Goal: Task Accomplishment & Management: Complete application form

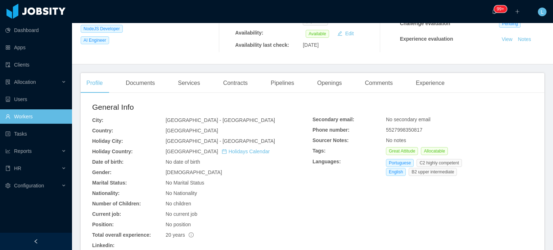
scroll to position [144, 0]
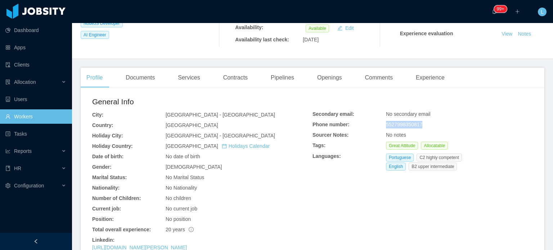
drag, startPoint x: 382, startPoint y: 126, endPoint x: 417, endPoint y: 111, distance: 38.7
click at [423, 123] on div "5527998350817" at bounding box center [459, 125] width 147 height 8
copy span "5527998350817"
drag, startPoint x: 108, startPoint y: 153, endPoint x: 19, endPoint y: 133, distance: 91.1
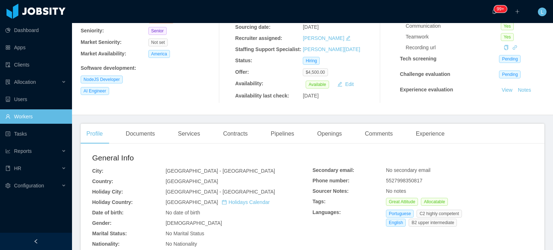
scroll to position [0, 0]
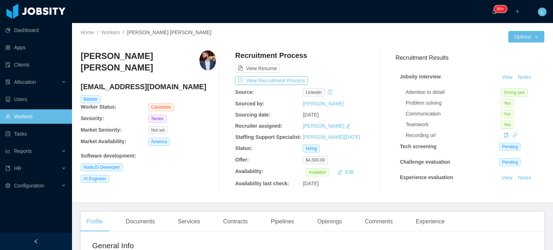
click at [153, 85] on h4 "magnochiabai@gmail.com" at bounding box center [148, 87] width 135 height 10
copy h4 "magnochiabai@gmail.com"
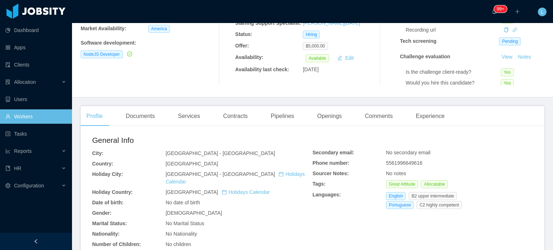
scroll to position [108, 0]
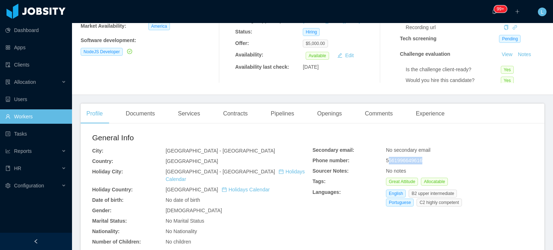
drag, startPoint x: 384, startPoint y: 161, endPoint x: 425, endPoint y: 163, distance: 41.4
click at [425, 163] on div "5561996649616" at bounding box center [459, 161] width 147 height 8
click at [389, 158] on span "5561996649616" at bounding box center [404, 161] width 36 height 6
click at [390, 160] on span "5561996649616" at bounding box center [404, 161] width 36 height 6
drag, startPoint x: 388, startPoint y: 160, endPoint x: 421, endPoint y: 161, distance: 33.1
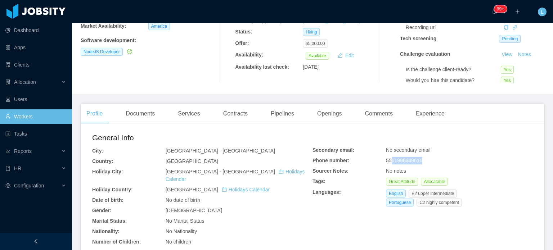
click at [421, 161] on div "5561996649616" at bounding box center [459, 161] width 147 height 8
copy span "61996649616"
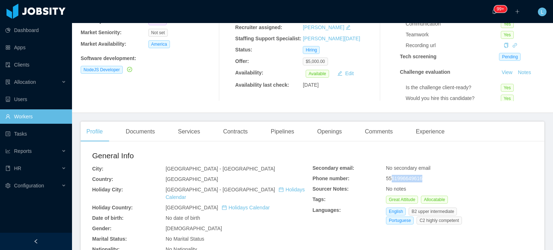
scroll to position [0, 0]
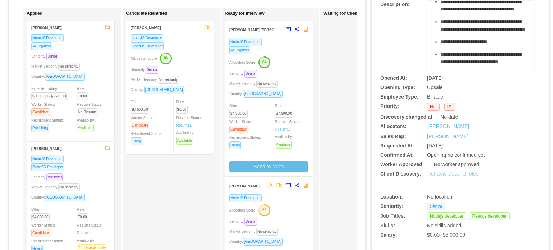
scroll to position [72, 0]
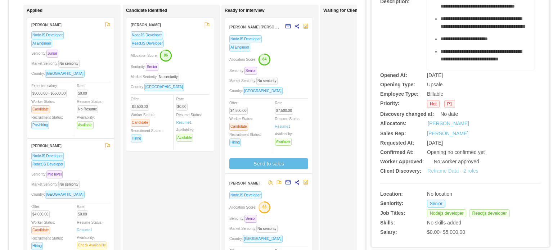
click at [453, 173] on link "Reframe Data - 2 roles" at bounding box center [452, 171] width 51 height 6
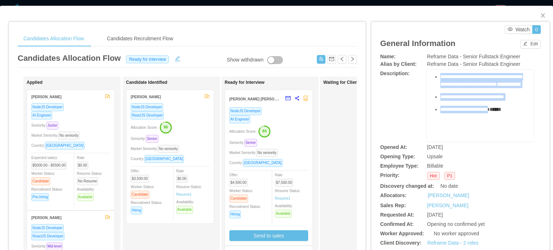
scroll to position [214, 0]
drag, startPoint x: 435, startPoint y: 97, endPoint x: 502, endPoint y: 99, distance: 67.7
click at [502, 99] on ul "**********" at bounding box center [481, 42] width 96 height 174
copy ul "**********"
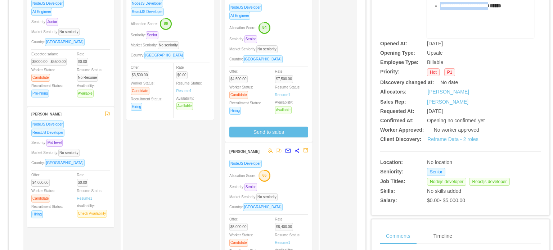
scroll to position [108, 0]
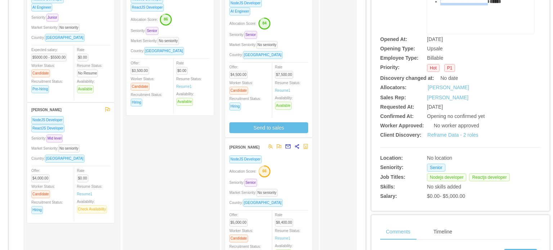
click at [298, 58] on div "Country: Brazil" at bounding box center [268, 55] width 79 height 8
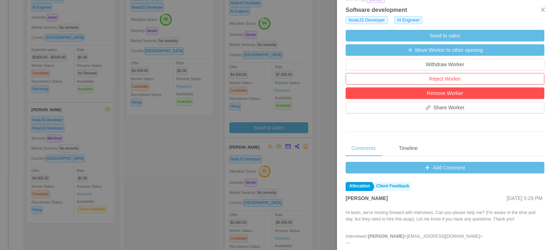
scroll to position [252, 0]
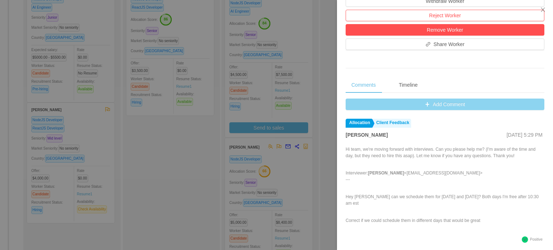
click at [436, 101] on button "Add Comment" at bounding box center [444, 105] width 199 height 12
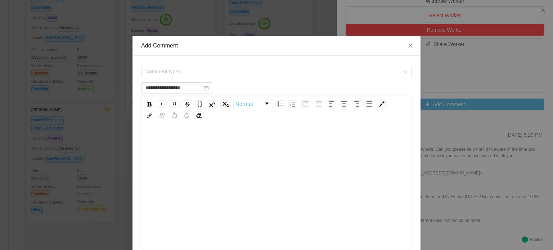
click at [181, 164] on div "rdw-editor" at bounding box center [276, 196] width 259 height 126
click at [279, 142] on div "**********" at bounding box center [276, 140] width 259 height 14
click at [200, 77] on div "Comment types" at bounding box center [276, 71] width 271 height 14
click at [200, 72] on span "Comment types" at bounding box center [272, 71] width 254 height 7
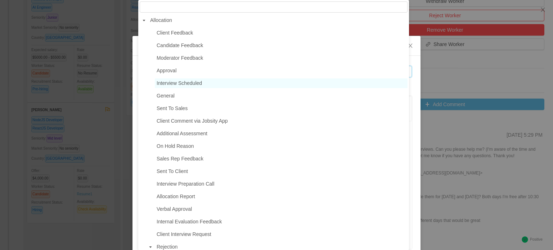
click at [189, 86] on span "Interview Scheduled" at bounding box center [179, 83] width 45 height 6
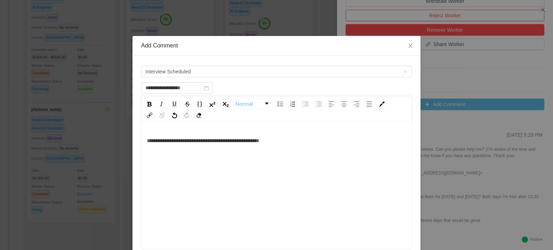
click at [315, 158] on div "**********" at bounding box center [276, 196] width 259 height 126
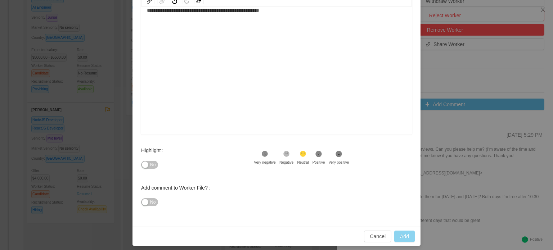
scroll to position [118, 0]
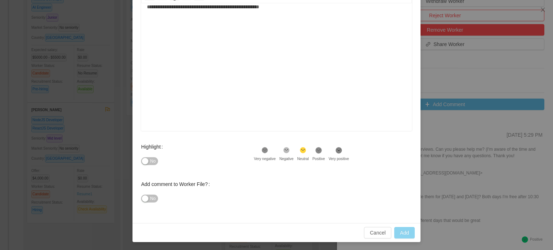
click at [406, 230] on button "Add" at bounding box center [404, 233] width 21 height 12
type input "**********"
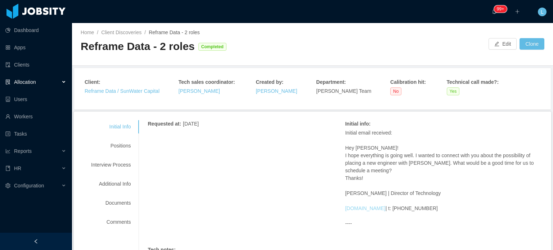
drag, startPoint x: 339, startPoint y: 211, endPoint x: 379, endPoint y: 209, distance: 40.0
copy link "reframedata.com"
click at [112, 146] on div "Positions" at bounding box center [110, 145] width 57 height 13
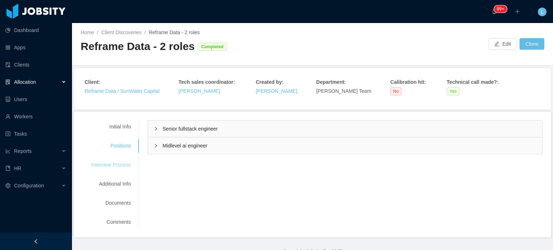
click at [120, 165] on div "Interview Process" at bounding box center [110, 164] width 57 height 13
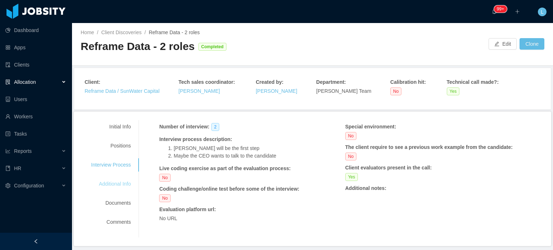
click at [118, 183] on div "Additional Info" at bounding box center [110, 183] width 57 height 13
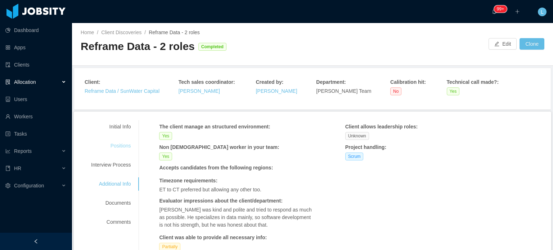
click at [122, 146] on div "Positions" at bounding box center [110, 145] width 57 height 13
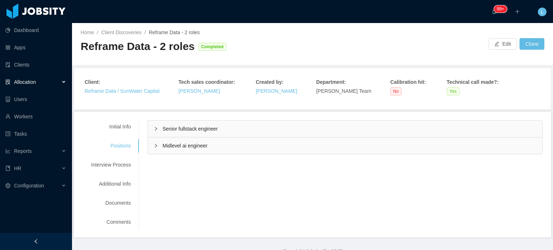
click at [184, 127] on span "Senior fullstack engineer" at bounding box center [189, 129] width 55 height 6
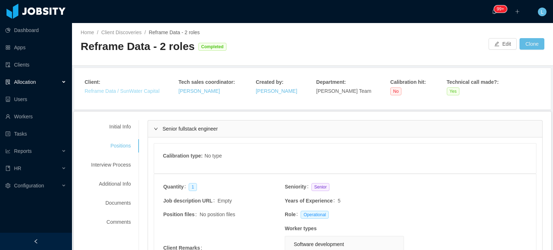
click at [123, 88] on link "Reframe Data / SunWater Capital" at bounding box center [122, 91] width 75 height 6
